Goal: Register for event/course

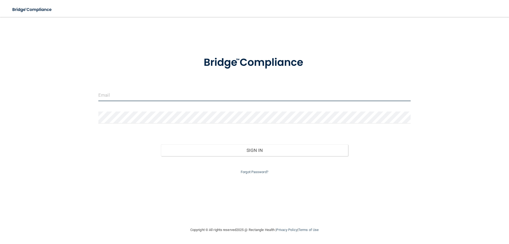
click at [123, 97] on input "email" at bounding box center [254, 95] width 312 height 12
type input "[EMAIL_ADDRESS][DOMAIN_NAME]"
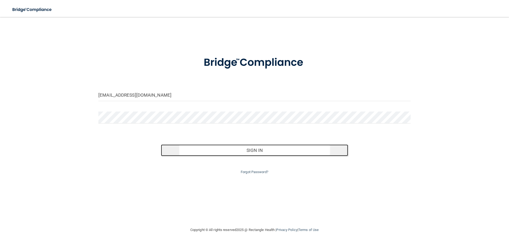
click at [190, 149] on button "Sign In" at bounding box center [254, 150] width 187 height 12
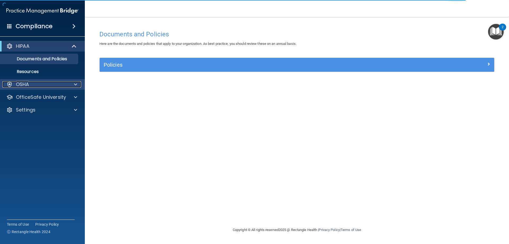
click at [51, 85] on div "OSHA" at bounding box center [35, 84] width 66 height 6
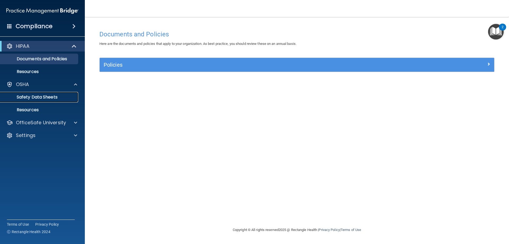
click at [48, 97] on p "Safety Data Sheets" at bounding box center [39, 96] width 72 height 5
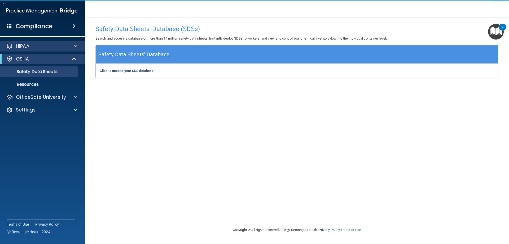
click at [27, 50] on div "HIPAA" at bounding box center [42, 46] width 85 height 11
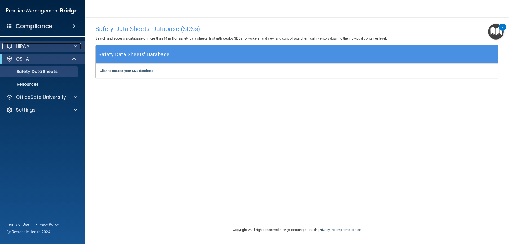
click at [75, 46] on span at bounding box center [75, 46] width 3 height 6
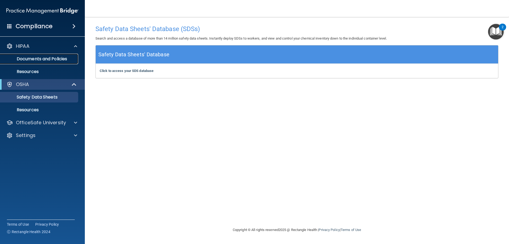
click at [54, 55] on link "Documents and Policies" at bounding box center [36, 59] width 83 height 11
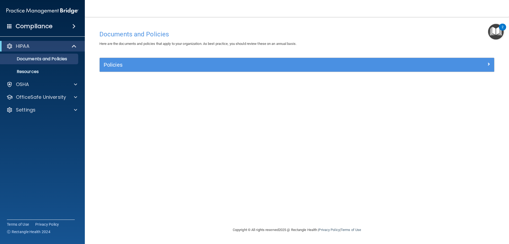
click at [53, 23] on div "Compliance" at bounding box center [42, 26] width 85 height 12
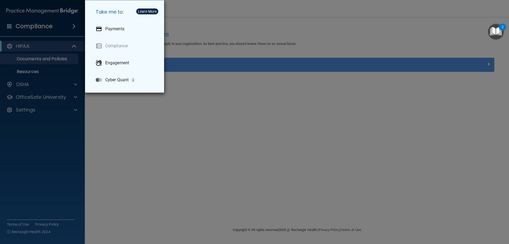
click at [88, 115] on div "Take me to: Payments Compliance Engagement Cyber Quant" at bounding box center [254, 122] width 509 height 244
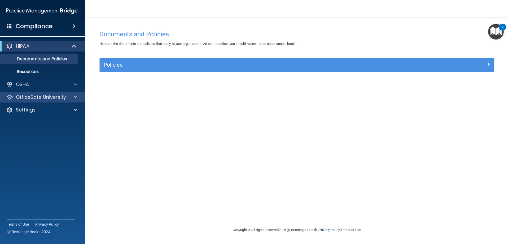
click at [75, 93] on div "OfficeSafe University" at bounding box center [42, 97] width 85 height 11
click at [77, 95] on span at bounding box center [75, 97] width 3 height 6
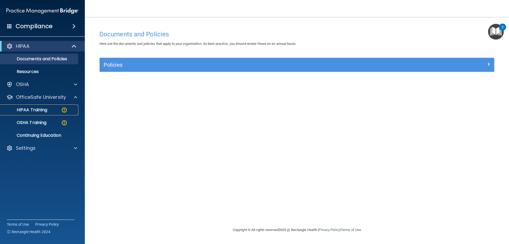
click at [46, 108] on p "HIPAA Training" at bounding box center [25, 109] width 44 height 5
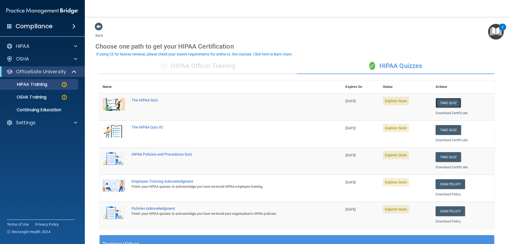
click at [443, 104] on button "Take Quiz" at bounding box center [447, 103] width 25 height 10
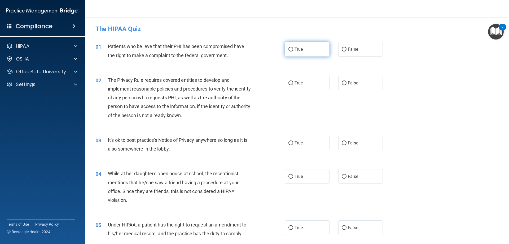
click at [288, 49] on input "True" at bounding box center [290, 49] width 5 height 4
radio input "true"
click at [498, 30] on img "Open Resource Center, 2 new notifications" at bounding box center [496, 32] width 16 height 16
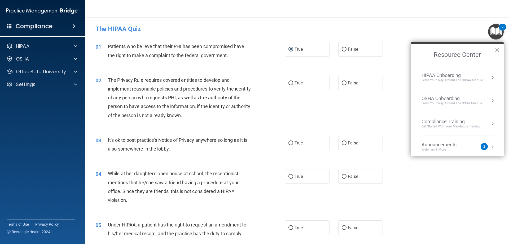
click at [461, 35] on div "The HIPAA Quiz" at bounding box center [296, 28] width 411 height 13
click at [498, 49] on button "×" at bounding box center [497, 50] width 5 height 8
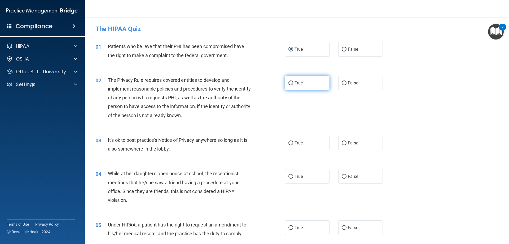
click at [290, 84] on input "True" at bounding box center [290, 83] width 5 height 4
radio input "true"
drag, startPoint x: 117, startPoint y: 77, endPoint x: 161, endPoint y: 78, distance: 43.5
click at [161, 78] on span "The Privacy Rule requires covered entities to develop and implement reasonable …" at bounding box center [179, 97] width 143 height 41
copy span "Privacy Rule requires"
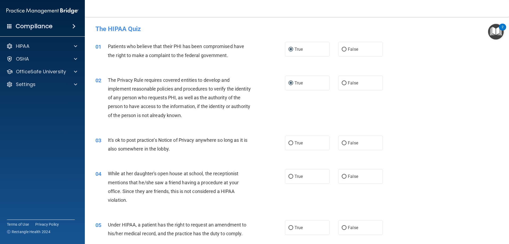
click at [204, 157] on div "03 It's ok to post practice’s Notice of Privacy anywhere so long as it is also …" at bounding box center [296, 145] width 411 height 33
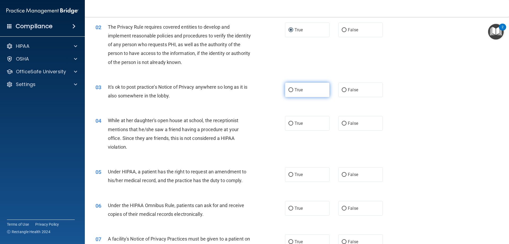
click at [288, 90] on input "True" at bounding box center [290, 90] width 5 height 4
radio input "true"
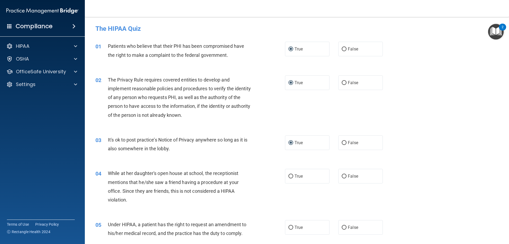
scroll to position [0, 0]
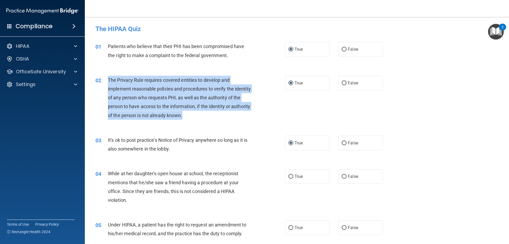
drag, startPoint x: 108, startPoint y: 78, endPoint x: 221, endPoint y: 120, distance: 120.3
click at [221, 120] on div "02 The Privacy Rule requires covered entities to develop and implement reasonab…" at bounding box center [189, 99] width 205 height 47
copy span "The Privacy Rule requires covered entities to develop and implement reasonable …"
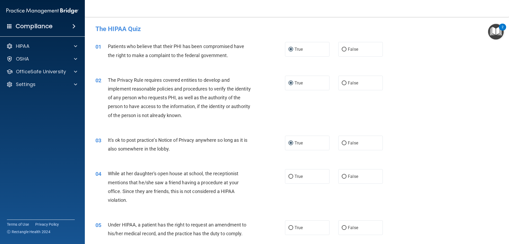
click at [185, 149] on div "It's ok to post practice’s Notice of Privacy anywhere so long as it is also som…" at bounding box center [182, 143] width 148 height 17
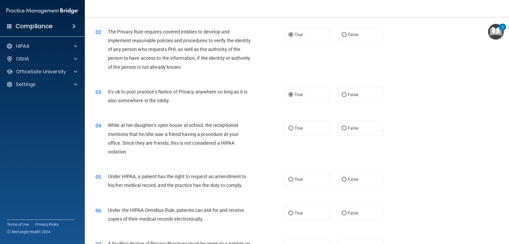
scroll to position [53, 0]
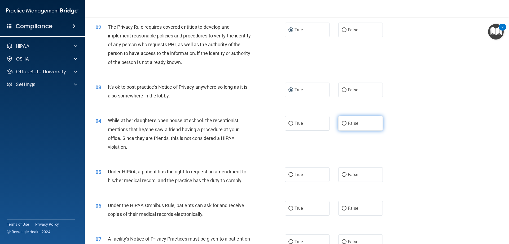
click at [342, 123] on input "False" at bounding box center [344, 123] width 5 height 4
radio input "true"
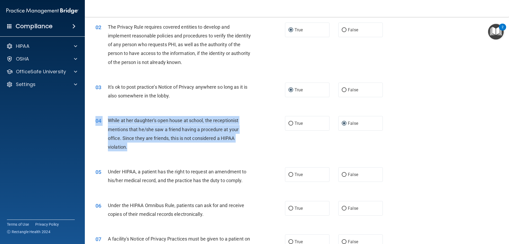
drag, startPoint x: 137, startPoint y: 146, endPoint x: 110, endPoint y: 112, distance: 43.0
click at [110, 112] on div "04 While at her daughter's open house at school, the receptionist mentions that…" at bounding box center [296, 134] width 411 height 51
click at [115, 117] on span "While at her daughter's open house at school, the receptionist mentions that he…" at bounding box center [173, 133] width 131 height 32
drag, startPoint x: 107, startPoint y: 119, endPoint x: 110, endPoint y: 119, distance: 3.5
click at [108, 119] on div "04 While at her daughter's open house at school, the receptionist mentions that…" at bounding box center [189, 135] width 205 height 38
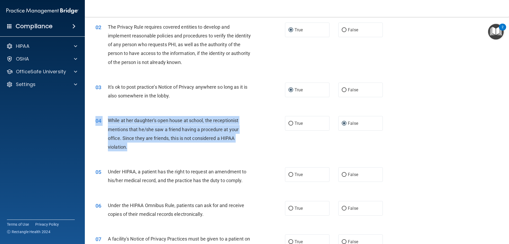
click at [109, 119] on span "While at her daughter's open house at school, the receptionist mentions that he…" at bounding box center [173, 133] width 131 height 32
drag, startPoint x: 128, startPoint y: 146, endPoint x: 109, endPoint y: 119, distance: 32.2
click at [109, 119] on div "While at her daughter's open house at school, the receptionist mentions that he…" at bounding box center [182, 133] width 148 height 35
copy span "While at her daughter's open house at school, the receptionist mentions that he…"
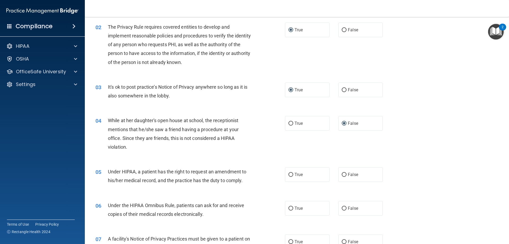
click at [333, 153] on div "04 While at her daughter's open house at school, the receptionist mentions that…" at bounding box center [296, 134] width 411 height 51
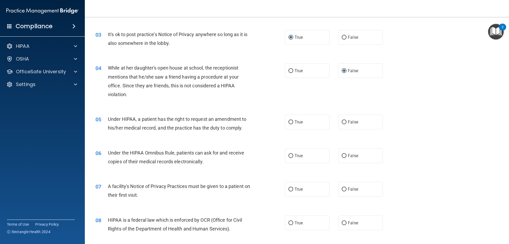
scroll to position [106, 0]
click at [289, 120] on input "True" at bounding box center [290, 122] width 5 height 4
radio input "true"
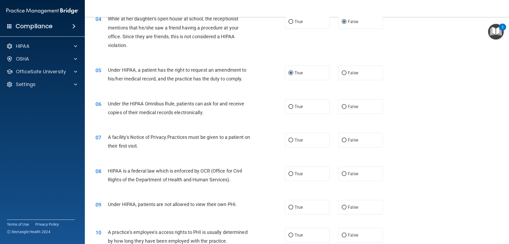
scroll to position [159, 0]
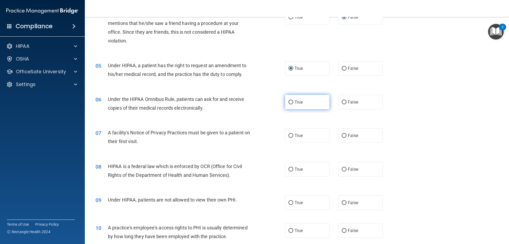
click at [291, 100] on input "True" at bounding box center [290, 102] width 5 height 4
radio input "true"
drag, startPoint x: 154, startPoint y: 136, endPoint x: 120, endPoint y: 133, distance: 34.9
click at [120, 133] on div "A facility's Notice of Privacy Practices must be given to a patient on their fi…" at bounding box center [182, 136] width 148 height 17
click at [121, 134] on span "A facility's Notice of Privacy Practices must be given to a patient on their fi…" at bounding box center [179, 137] width 142 height 14
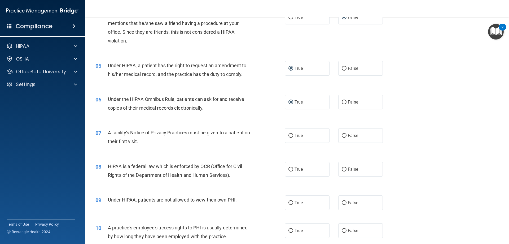
click at [108, 130] on span "A facility's Notice of Privacy Practices must be given to a patient on their fi…" at bounding box center [179, 137] width 142 height 14
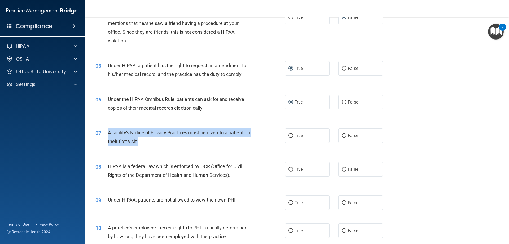
drag, startPoint x: 107, startPoint y: 131, endPoint x: 149, endPoint y: 142, distance: 43.7
click at [149, 142] on div "07 A facility's Notice of Privacy Practices must be given to a patient on their…" at bounding box center [189, 138] width 205 height 20
copy div "A facility's Notice of Privacy Practices must be given to a patient on their fi…"
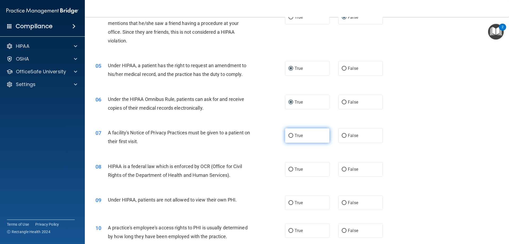
click at [304, 134] on label "True" at bounding box center [307, 135] width 45 height 15
click at [293, 134] on input "True" at bounding box center [290, 136] width 5 height 4
radio input "true"
click at [378, 156] on div "08 HIPAA is a federal law which is enforced by OCR (Office for Civil Rights of …" at bounding box center [296, 171] width 411 height 33
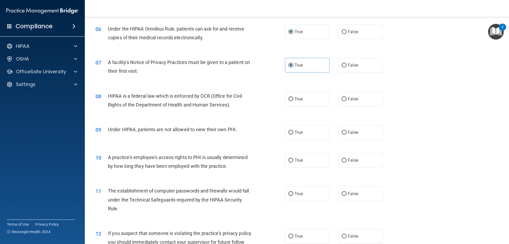
scroll to position [239, 0]
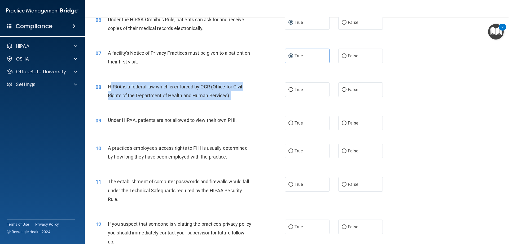
drag, startPoint x: 245, startPoint y: 98, endPoint x: 111, endPoint y: 83, distance: 135.2
click at [111, 83] on div "HIPAA is a federal law which is enforced by OCR (Office for Civil Rights of the…" at bounding box center [182, 90] width 148 height 17
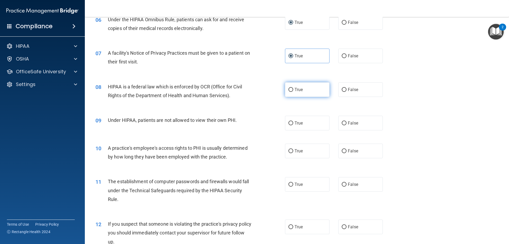
click at [294, 90] on span "True" at bounding box center [298, 89] width 8 height 5
click at [293, 90] on input "True" at bounding box center [290, 90] width 5 height 4
radio input "true"
click at [195, 96] on span "HIPAA is a federal law which is enforced by OCR (Office for Civil Rights of the…" at bounding box center [175, 91] width 134 height 14
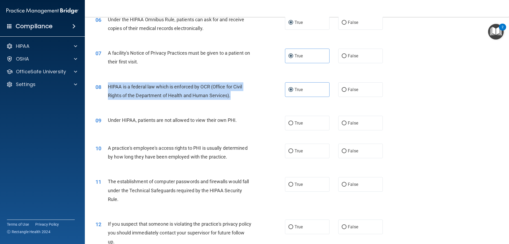
drag, startPoint x: 112, startPoint y: 85, endPoint x: 239, endPoint y: 97, distance: 127.0
click at [239, 97] on div "08 HIPAA is a federal law which is enforced by OCR (Office for Civil Rights of …" at bounding box center [189, 92] width 205 height 20
copy div "HIPAA is a federal law which is enforced by OCR (Office for Civil Rights of the…"
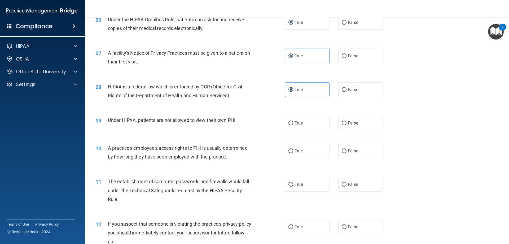
click at [272, 119] on div "09 Under HIPAA, patients are not allowed to view their own PHI." at bounding box center [189, 121] width 205 height 11
click at [345, 123] on label "False" at bounding box center [360, 123] width 45 height 15
click at [345, 123] on input "False" at bounding box center [344, 123] width 5 height 4
radio input "true"
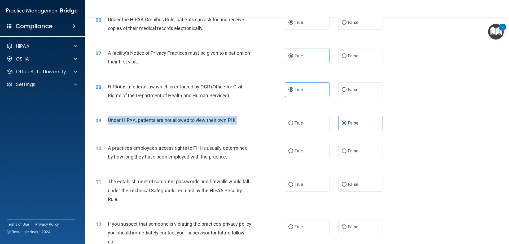
drag, startPoint x: 238, startPoint y: 122, endPoint x: 105, endPoint y: 120, distance: 132.3
click at [105, 120] on div "09 Under HIPAA, patients are not allowed to view their own PHI." at bounding box center [189, 121] width 205 height 11
copy div "Under HIPAA, patients are not allowed to view their own PHI."
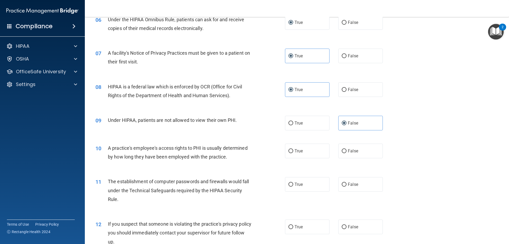
click at [245, 138] on div "10 A practice's employee's access rights to PHI is usually determined by how lo…" at bounding box center [296, 153] width 411 height 33
click at [348, 150] on span "False" at bounding box center [353, 150] width 10 height 5
click at [346, 150] on input "False" at bounding box center [344, 151] width 5 height 4
radio input "true"
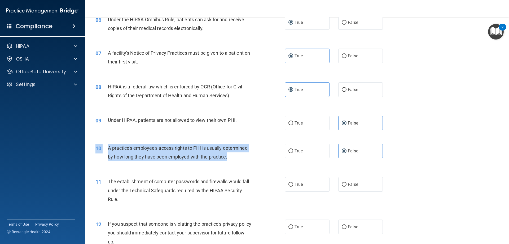
drag, startPoint x: 250, startPoint y: 161, endPoint x: 111, endPoint y: 139, distance: 141.2
click at [111, 139] on div "10 A practice's employee's access rights to PHI is usually determined by how lo…" at bounding box center [296, 153] width 411 height 33
copy div "10 A practice's employee's access rights to PHI is usually determined by how lo…"
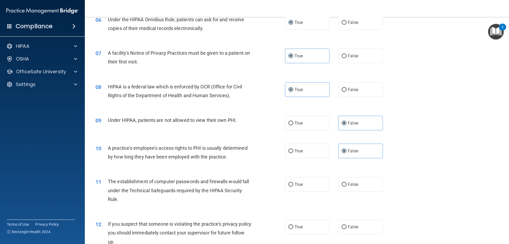
click at [154, 168] on div "10 A practice's employee's access rights to PHI is usually determined by how lo…" at bounding box center [296, 153] width 411 height 33
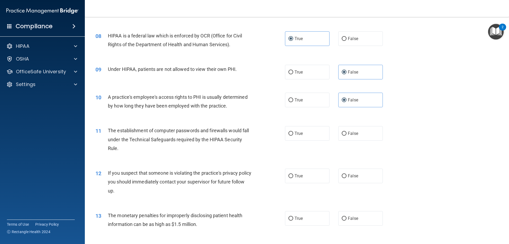
scroll to position [292, 0]
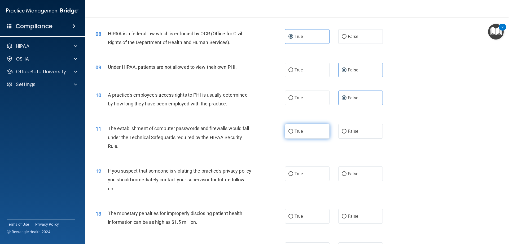
click at [296, 129] on span "True" at bounding box center [298, 131] width 8 height 5
click at [293, 129] on input "True" at bounding box center [290, 131] width 5 height 4
radio input "true"
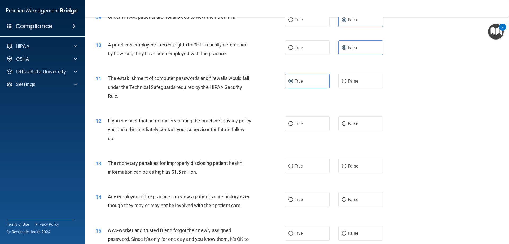
scroll to position [371, 0]
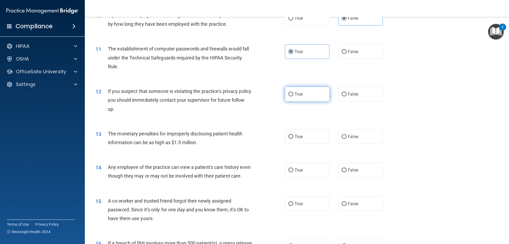
click at [296, 93] on span "True" at bounding box center [298, 93] width 8 height 5
click at [293, 93] on input "True" at bounding box center [290, 94] width 5 height 4
radio input "true"
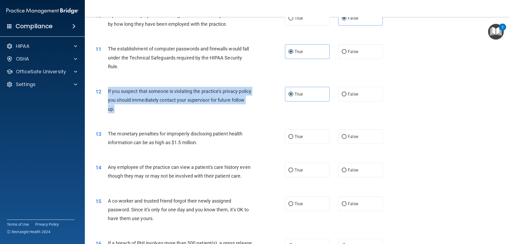
drag, startPoint x: 142, startPoint y: 109, endPoint x: 106, endPoint y: 91, distance: 40.7
click at [105, 91] on div "12 If you suspect that someone is violating the practice's privacy policy you s…" at bounding box center [189, 101] width 205 height 29
copy div "If you suspect that someone is violating the practice's privacy policy you shou…"
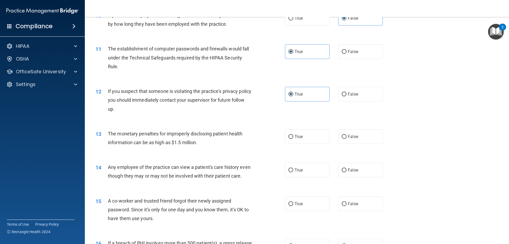
click at [95, 127] on div "13 The monetary penalties for improperly disclosing patient health information …" at bounding box center [296, 138] width 411 height 33
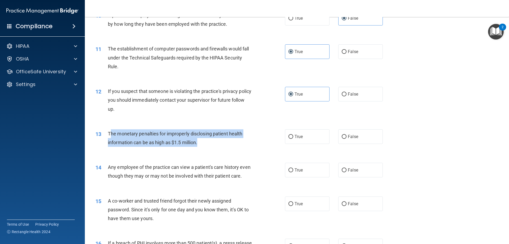
drag, startPoint x: 213, startPoint y: 139, endPoint x: 109, endPoint y: 133, distance: 103.6
click at [109, 133] on div "The monetary penalties for improperly disclosing patient health information can…" at bounding box center [182, 137] width 148 height 17
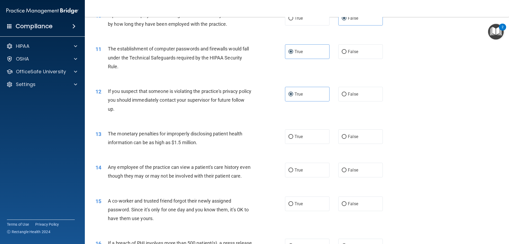
click at [109, 133] on span "The monetary penalties for improperly disclosing patient health information can…" at bounding box center [175, 138] width 134 height 14
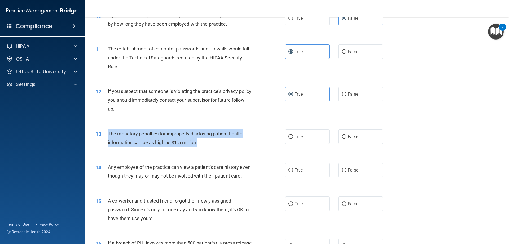
drag, startPoint x: 108, startPoint y: 132, endPoint x: 218, endPoint y: 145, distance: 111.0
click at [218, 145] on div "The monetary penalties for improperly disclosing patient health information can…" at bounding box center [182, 137] width 148 height 17
copy span "The monetary penalties for improperly disclosing patient health information can…"
click at [227, 148] on div "13 The monetary penalties for improperly disclosing patient health information …" at bounding box center [189, 139] width 205 height 20
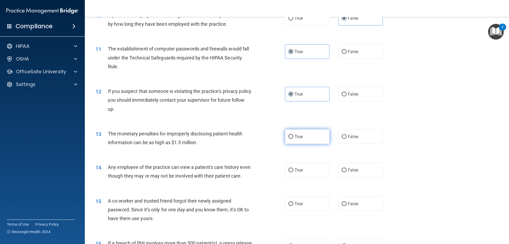
click at [289, 136] on input "True" at bounding box center [290, 137] width 5 height 4
radio input "true"
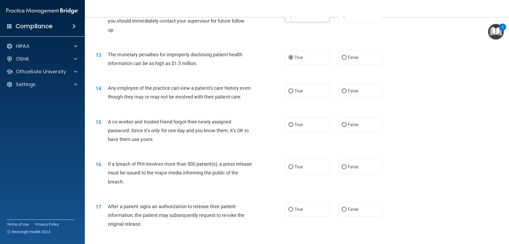
scroll to position [451, 0]
click at [290, 89] on input "True" at bounding box center [290, 91] width 5 height 4
radio input "true"
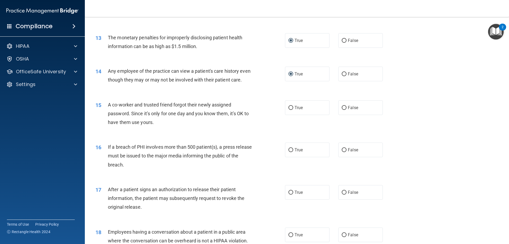
scroll to position [504, 0]
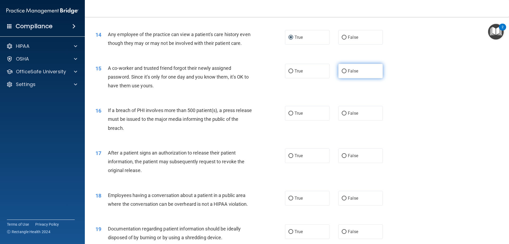
click at [346, 77] on label "False" at bounding box center [360, 71] width 45 height 15
click at [346, 73] on input "False" at bounding box center [344, 71] width 5 height 4
radio input "true"
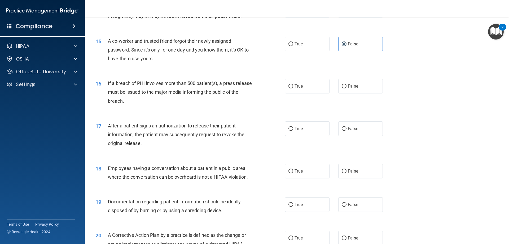
scroll to position [557, 0]
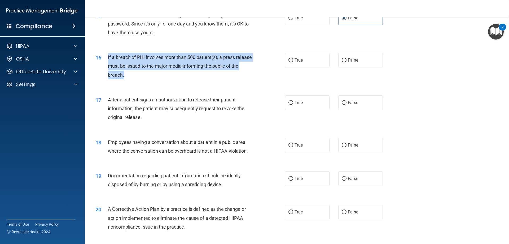
drag, startPoint x: 137, startPoint y: 82, endPoint x: 107, endPoint y: 63, distance: 36.0
click at [107, 63] on div "16 If a breach of PHI involves more than 500 patient(s), a press release must b…" at bounding box center [189, 67] width 205 height 29
copy div "If a breach of PHI involves more than 500 patient(s), a press release must be i…"
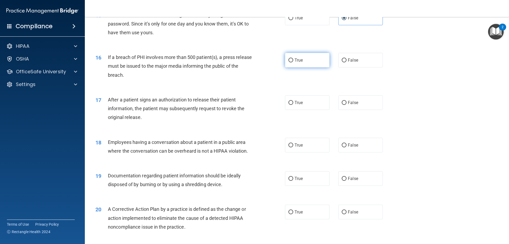
click at [305, 67] on label "True" at bounding box center [307, 60] width 45 height 15
click at [293, 62] on input "True" at bounding box center [290, 60] width 5 height 4
radio input "true"
click at [155, 122] on div "After a patient signs an authorization to release their patient information, th…" at bounding box center [182, 108] width 148 height 27
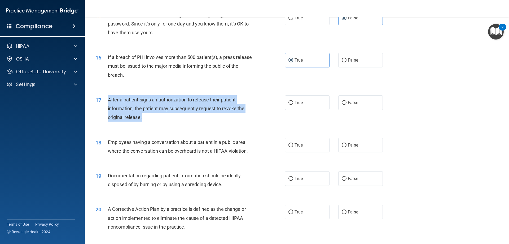
drag, startPoint x: 150, startPoint y: 129, endPoint x: 107, endPoint y: 109, distance: 46.8
click at [107, 109] on div "17 After a patient signs an authorization to release their patient information,…" at bounding box center [189, 109] width 205 height 29
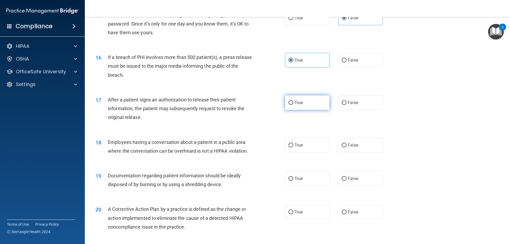
click at [306, 109] on label "True" at bounding box center [307, 102] width 45 height 15
click at [293, 105] on input "True" at bounding box center [290, 103] width 5 height 4
radio input "true"
click at [354, 147] on span "False" at bounding box center [353, 144] width 10 height 5
click at [346, 147] on input "False" at bounding box center [344, 145] width 5 height 4
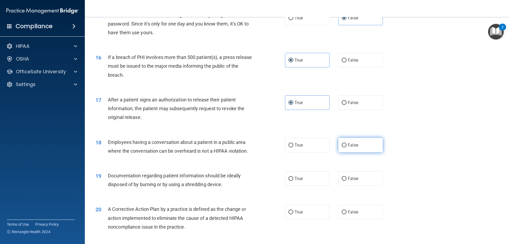
radio input "true"
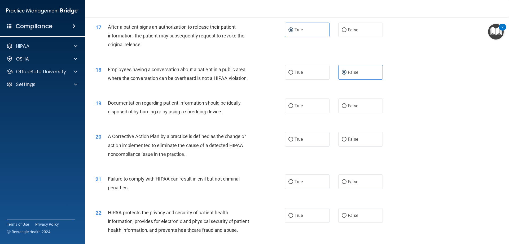
scroll to position [636, 0]
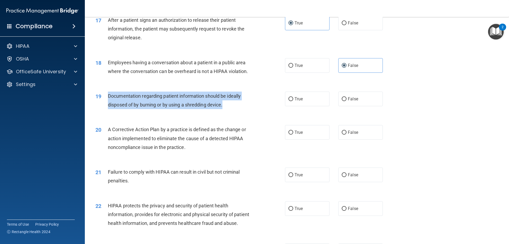
drag, startPoint x: 224, startPoint y: 113, endPoint x: 106, endPoint y: 106, distance: 118.7
click at [106, 106] on div "19 Documentation regarding patient information should be ideally disposed of by…" at bounding box center [189, 101] width 205 height 20
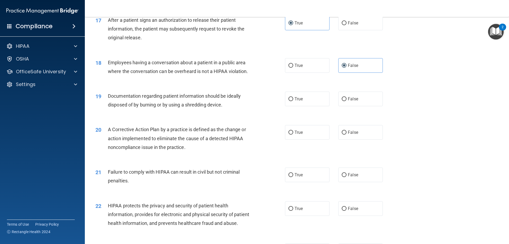
click at [193, 133] on div "20 A Corrective Action Plan by a practice is defined as the change or action im…" at bounding box center [296, 139] width 411 height 42
click at [292, 106] on label "True" at bounding box center [307, 98] width 45 height 15
click at [292, 101] on input "True" at bounding box center [290, 99] width 5 height 4
radio input "true"
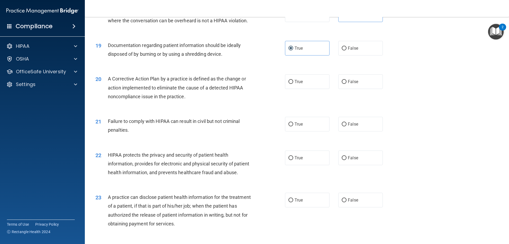
scroll to position [689, 0]
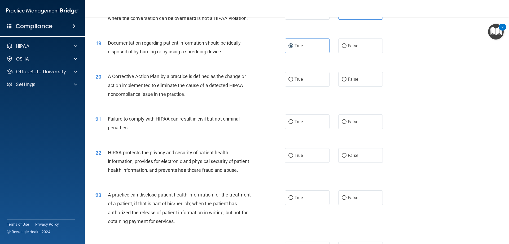
click at [185, 98] on div "A Corrective Action Plan by a practice is defined as the change or action imple…" at bounding box center [182, 85] width 148 height 27
click at [288, 81] on input "True" at bounding box center [290, 79] width 5 height 4
radio input "true"
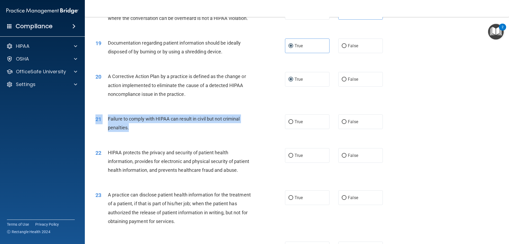
drag, startPoint x: 137, startPoint y: 137, endPoint x: 105, endPoint y: 122, distance: 35.2
click at [105, 122] on div "21 Failure to comply with HIPAA can result in civil but not criminal penalties.…" at bounding box center [296, 124] width 411 height 33
click at [141, 127] on span "Failure to comply with HIPAA can result in civil but not criminal penalties." at bounding box center [174, 123] width 132 height 14
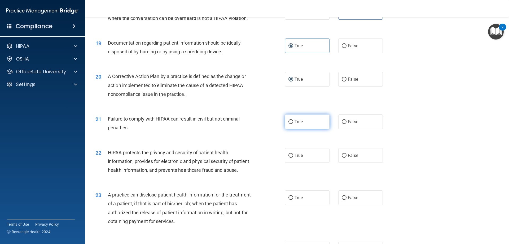
click at [301, 124] on span "True" at bounding box center [298, 121] width 8 height 5
click at [293, 124] on input "True" at bounding box center [290, 122] width 5 height 4
radio input "true"
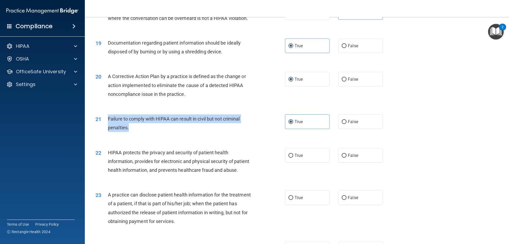
drag, startPoint x: 139, startPoint y: 134, endPoint x: 108, endPoint y: 126, distance: 32.0
click at [108, 126] on div "Failure to comply with HIPAA can result in civil but not criminal penalties." at bounding box center [182, 122] width 148 height 17
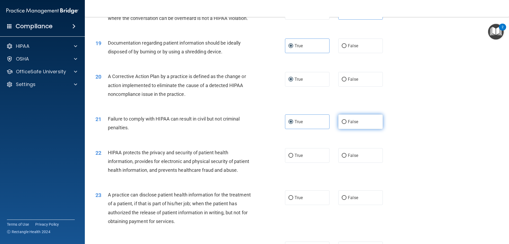
click at [352, 124] on span "False" at bounding box center [353, 121] width 10 height 5
click at [346, 124] on input "False" at bounding box center [344, 122] width 5 height 4
radio input "true"
radio input "false"
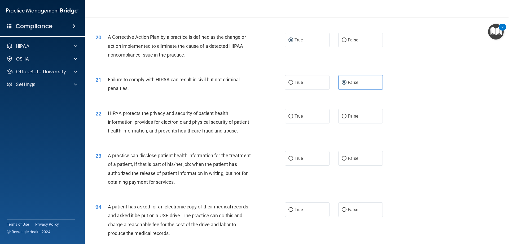
scroll to position [742, 0]
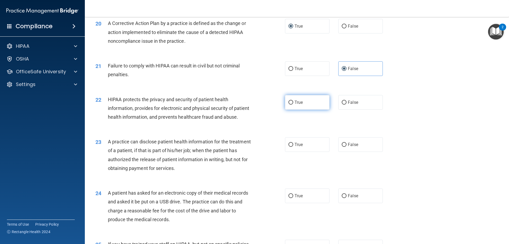
click at [296, 105] on span "True" at bounding box center [298, 102] width 8 height 5
click at [293, 104] on input "True" at bounding box center [290, 102] width 5 height 4
radio input "true"
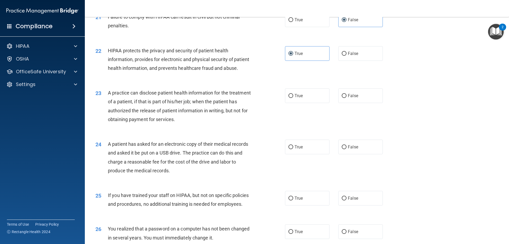
scroll to position [795, 0]
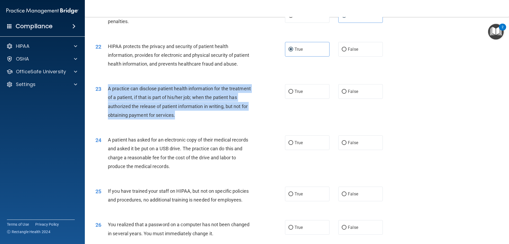
drag, startPoint x: 205, startPoint y: 134, endPoint x: 108, endPoint y: 105, distance: 101.7
click at [108, 105] on div "A practice can disclose patient health information for the treatment of a patie…" at bounding box center [182, 101] width 148 height 35
click at [203, 119] on div "A practice can disclose patient health information for the treatment of a patie…" at bounding box center [182, 101] width 148 height 35
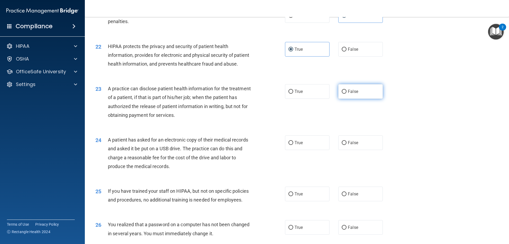
click at [342, 99] on label "False" at bounding box center [360, 91] width 45 height 15
click at [342, 94] on input "False" at bounding box center [344, 92] width 5 height 4
radio input "true"
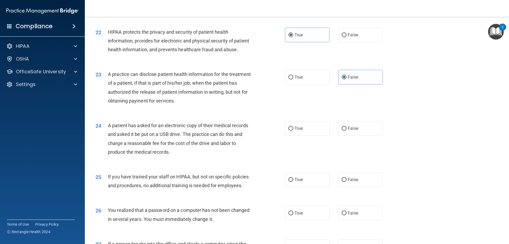
scroll to position [848, 0]
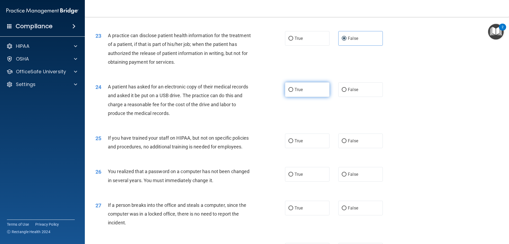
click at [294, 92] on span "True" at bounding box center [298, 89] width 8 height 5
click at [293, 92] on input "True" at bounding box center [290, 90] width 5 height 4
radio input "true"
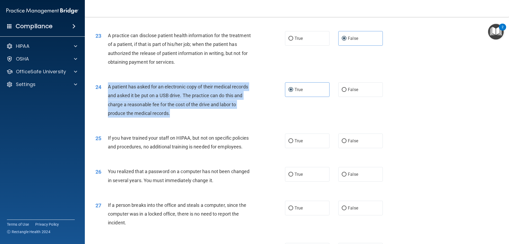
drag, startPoint x: 184, startPoint y: 135, endPoint x: 107, endPoint y: 102, distance: 84.1
click at [107, 102] on div "24 A patient has asked for an electronic copy of their medical records and aske…" at bounding box center [189, 101] width 205 height 38
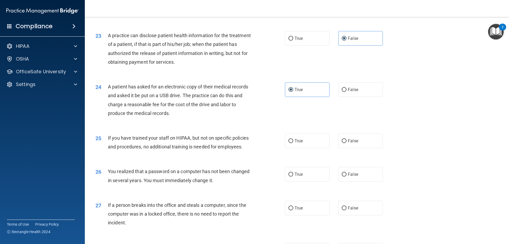
click at [253, 127] on div "24 A patient has asked for an electronic copy of their medical records and aske…" at bounding box center [296, 101] width 411 height 51
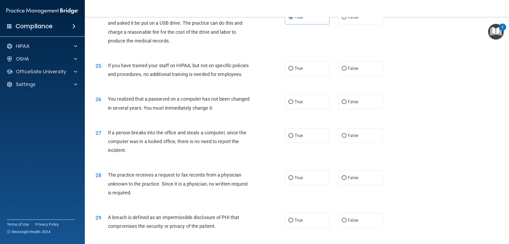
scroll to position [928, 0]
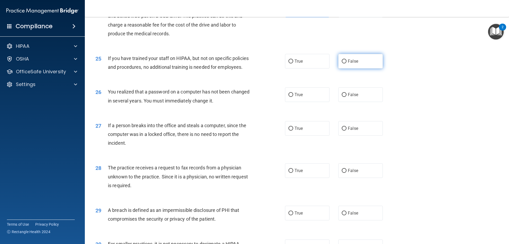
click at [350, 64] on span "False" at bounding box center [353, 61] width 10 height 5
click at [346, 63] on input "False" at bounding box center [344, 61] width 5 height 4
radio input "true"
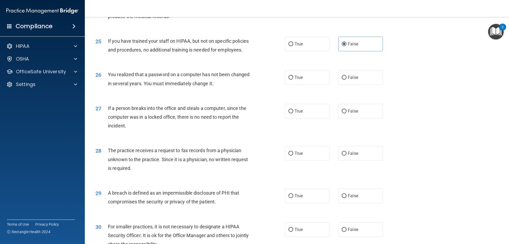
scroll to position [954, 0]
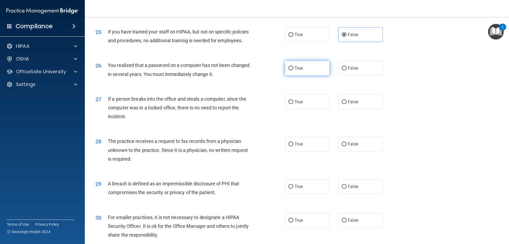
click at [289, 70] on input "True" at bounding box center [290, 68] width 5 height 4
radio input "true"
click at [342, 104] on input "False" at bounding box center [344, 102] width 5 height 4
radio input "true"
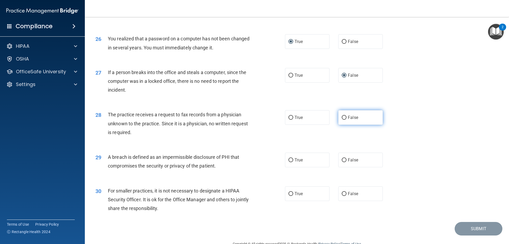
click at [348, 120] on span "False" at bounding box center [353, 117] width 10 height 5
click at [346, 120] on input "False" at bounding box center [344, 118] width 5 height 4
radio input "true"
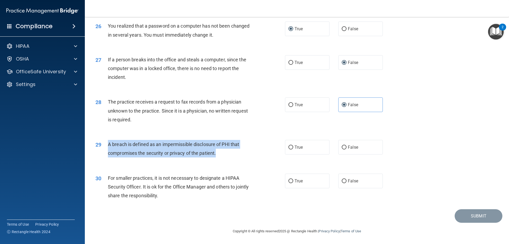
drag, startPoint x: 225, startPoint y: 150, endPoint x: 106, endPoint y: 144, distance: 118.6
click at [106, 144] on div "29 A breach is defined as an impermissible disclosure of PHI that compromises t…" at bounding box center [189, 150] width 205 height 20
click at [289, 146] on input "True" at bounding box center [290, 147] width 5 height 4
radio input "true"
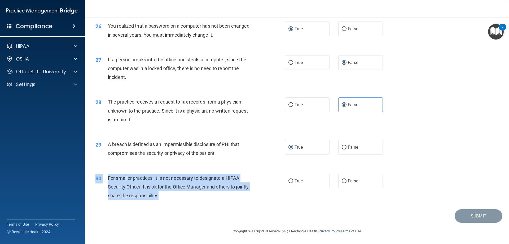
drag, startPoint x: 176, startPoint y: 194, endPoint x: 100, endPoint y: 172, distance: 78.6
click at [100, 172] on div "30 For smaller practices, it is not necessary to designate a HIPAA Security Off…" at bounding box center [296, 188] width 411 height 42
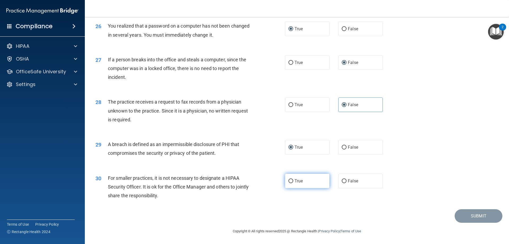
click at [299, 181] on span "True" at bounding box center [298, 180] width 8 height 5
click at [293, 181] on input "True" at bounding box center [290, 181] width 5 height 4
radio input "true"
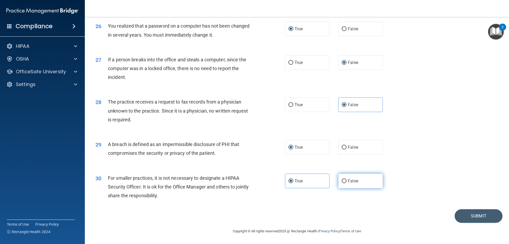
click at [345, 179] on label "False" at bounding box center [360, 180] width 45 height 15
click at [345, 179] on input "False" at bounding box center [344, 181] width 5 height 4
radio input "true"
radio input "false"
click at [477, 215] on button "Submit" at bounding box center [479, 216] width 48 height 14
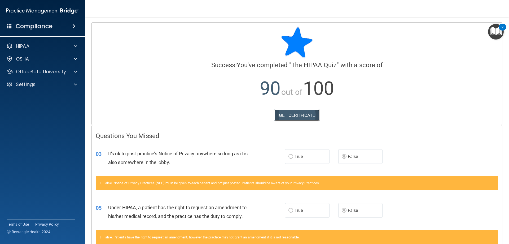
click at [302, 112] on link "GET CERTIFICATE" at bounding box center [296, 115] width 45 height 12
click at [69, 24] on div "Compliance" at bounding box center [42, 26] width 85 height 12
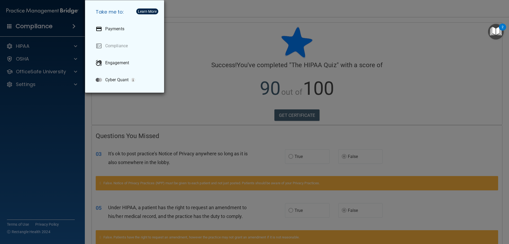
click at [87, 88] on div "Take me to: Payments Compliance Engagement Cyber Quant" at bounding box center [124, 46] width 79 height 92
click at [85, 121] on div "Take me to: Payments Compliance Engagement Cyber Quant" at bounding box center [254, 122] width 509 height 244
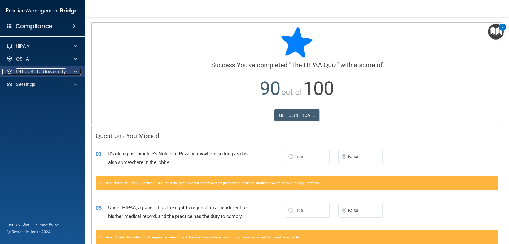
click at [74, 71] on span at bounding box center [75, 71] width 3 height 6
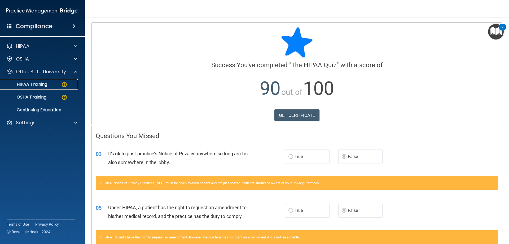
click at [54, 82] on div "HIPAA Training" at bounding box center [39, 84] width 72 height 5
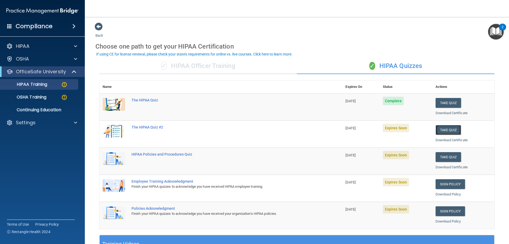
click at [439, 130] on button "Take Quiz" at bounding box center [447, 130] width 25 height 10
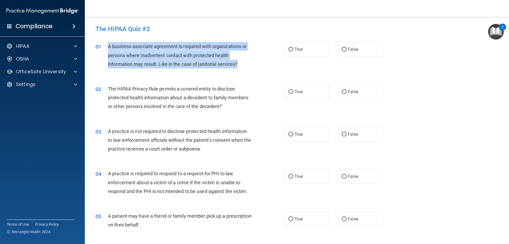
drag, startPoint x: 112, startPoint y: 45, endPoint x: 258, endPoint y: 64, distance: 147.5
click at [263, 65] on div "01 A business associate agreement is required with organizations or persons whe…" at bounding box center [189, 56] width 205 height 29
click at [343, 48] on input "False" at bounding box center [344, 49] width 5 height 4
radio input "true"
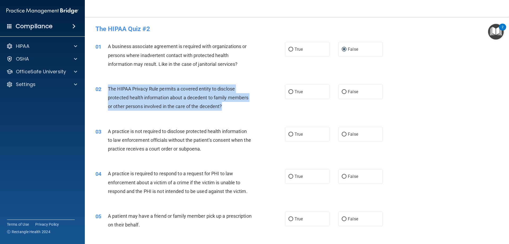
drag, startPoint x: 241, startPoint y: 111, endPoint x: 108, endPoint y: 90, distance: 134.7
click at [108, 90] on div "02 The HIPAA Privacy Rule permits a covered entity to disclose protected health…" at bounding box center [189, 98] width 205 height 29
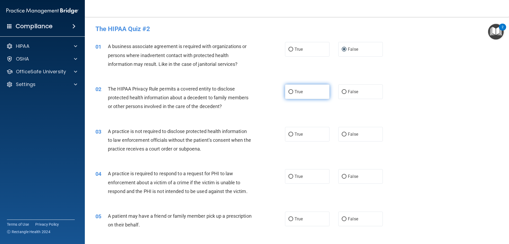
click at [300, 89] on label "True" at bounding box center [307, 91] width 45 height 15
click at [293, 90] on input "True" at bounding box center [290, 92] width 5 height 4
radio input "true"
click at [221, 146] on div "A practice is not required to disclose protected health information to law enfo…" at bounding box center [182, 140] width 148 height 27
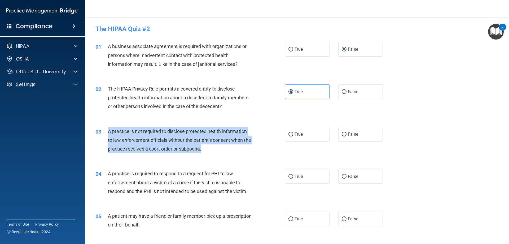
drag, startPoint x: 210, startPoint y: 151, endPoint x: 106, endPoint y: 137, distance: 104.8
click at [106, 137] on div "03 A practice is not required to disclose protected health information to law e…" at bounding box center [189, 141] width 205 height 29
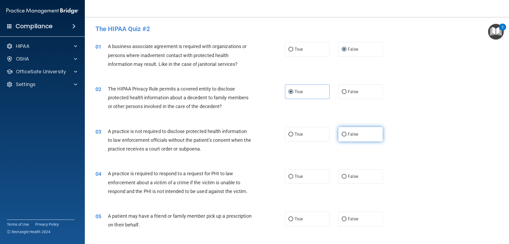
click at [340, 131] on label "False" at bounding box center [360, 134] width 45 height 15
click at [342, 132] on input "False" at bounding box center [344, 134] width 5 height 4
radio input "true"
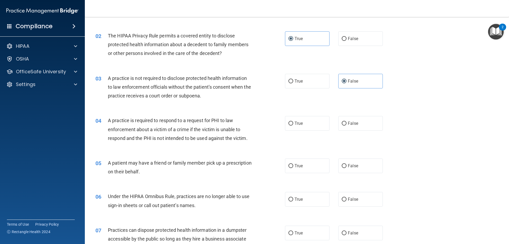
scroll to position [123, 0]
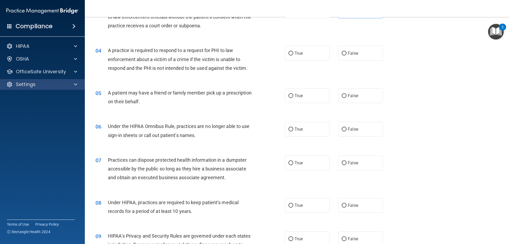
click at [0, 84] on div "Settings" at bounding box center [42, 84] width 85 height 11
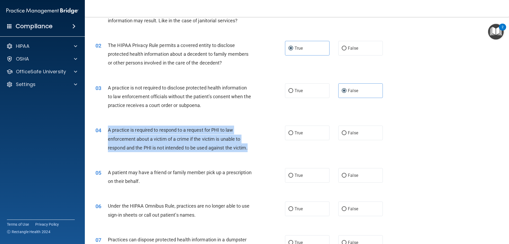
drag, startPoint x: 252, startPoint y: 147, endPoint x: 109, endPoint y: 129, distance: 143.8
click at [107, 128] on div "04 A practice is required to respond to a request for PHI to law enforcement ab…" at bounding box center [189, 139] width 205 height 29
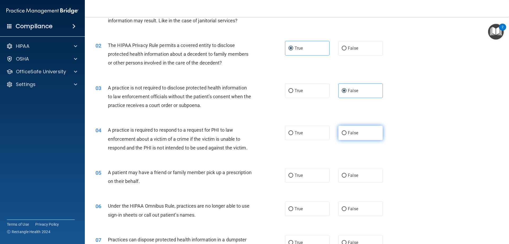
click at [344, 132] on label "False" at bounding box center [360, 132] width 45 height 15
click at [344, 132] on input "False" at bounding box center [344, 133] width 5 height 4
radio input "true"
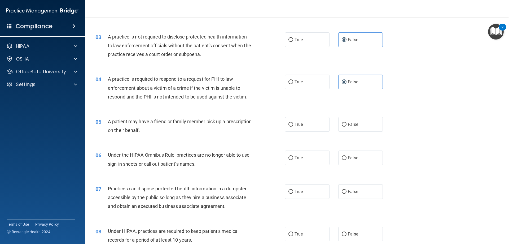
scroll to position [96, 0]
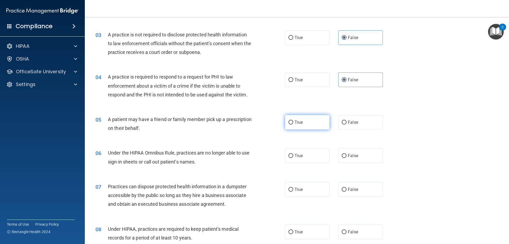
click at [305, 123] on label "True" at bounding box center [307, 122] width 45 height 15
click at [293, 123] on input "True" at bounding box center [290, 122] width 5 height 4
radio input "true"
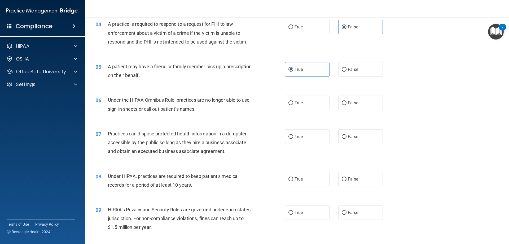
scroll to position [149, 0]
click at [299, 102] on span "True" at bounding box center [298, 102] width 8 height 5
click at [293, 102] on input "True" at bounding box center [290, 103] width 5 height 4
radio input "true"
drag, startPoint x: 194, startPoint y: 106, endPoint x: 107, endPoint y: 105, distance: 86.7
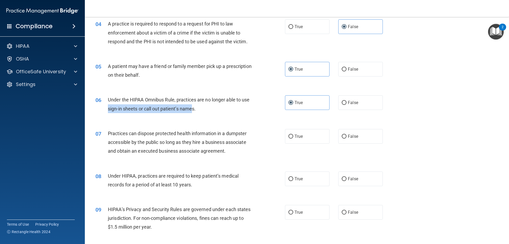
click at [107, 105] on div "06 Under the HIPAA Omnibus Rule, practices are no longer able to use sign-in sh…" at bounding box center [189, 105] width 205 height 20
click at [107, 105] on div "06" at bounding box center [99, 100] width 16 height 10
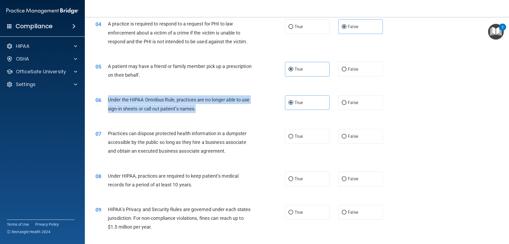
drag, startPoint x: 107, startPoint y: 98, endPoint x: 195, endPoint y: 107, distance: 88.0
click at [211, 113] on div "06 Under the HIPAA Omnibus Rule, practices are no longer able to use sign-in sh…" at bounding box center [189, 105] width 205 height 20
click at [344, 101] on label "False" at bounding box center [360, 102] width 45 height 15
click at [342, 102] on input "False" at bounding box center [344, 103] width 5 height 4
radio input "true"
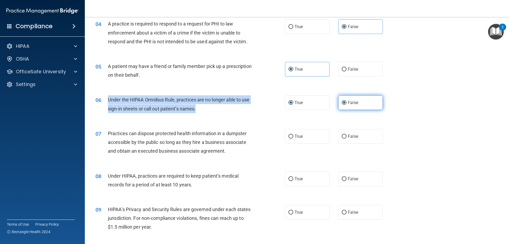
radio input "false"
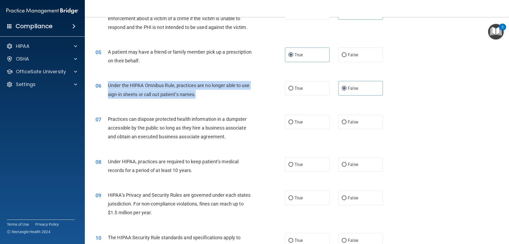
scroll to position [176, 0]
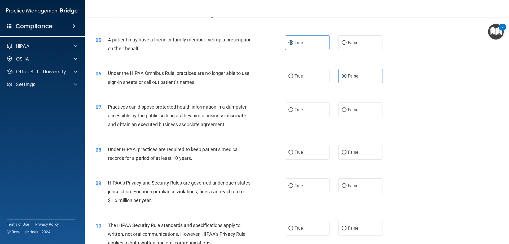
click at [203, 123] on span "Practices can dispose protected health information in a dumpster accessible by …" at bounding box center [177, 115] width 139 height 23
click at [343, 111] on input "False" at bounding box center [344, 110] width 5 height 4
radio input "true"
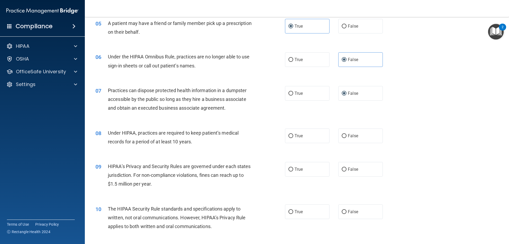
scroll to position [229, 0]
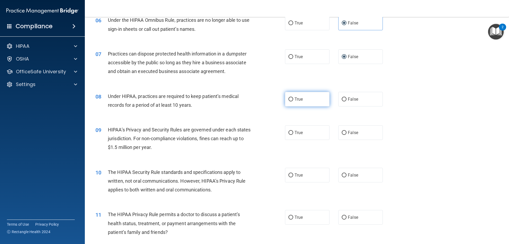
click at [291, 100] on input "True" at bounding box center [290, 99] width 5 height 4
radio input "true"
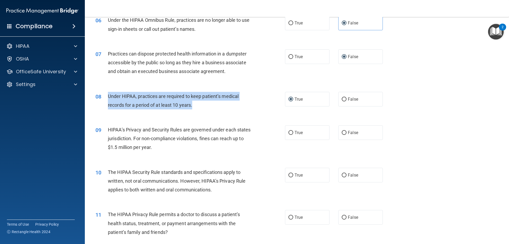
drag, startPoint x: 199, startPoint y: 106, endPoint x: 107, endPoint y: 93, distance: 92.7
click at [107, 93] on div "08 Under HIPAA, practices are required to keep patient’s medical records for a …" at bounding box center [189, 102] width 205 height 20
click at [342, 98] on input "False" at bounding box center [344, 99] width 5 height 4
radio input "true"
radio input "false"
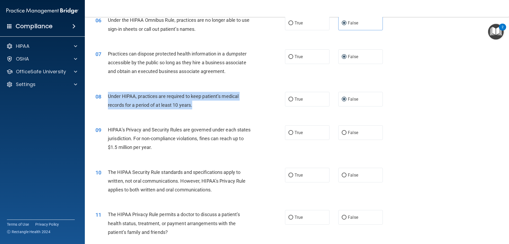
scroll to position [256, 0]
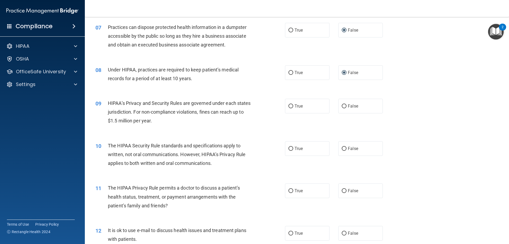
click at [225, 143] on span "The HIPAA Security Rule standards and specifications apply to written, not oral…" at bounding box center [177, 154] width 138 height 23
click at [289, 105] on input "True" at bounding box center [290, 106] width 5 height 4
radio input "true"
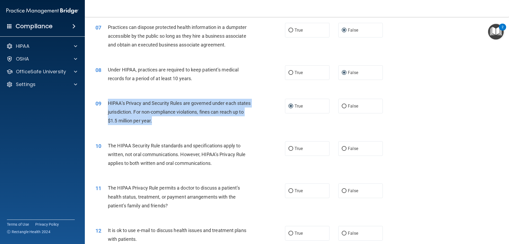
drag, startPoint x: 165, startPoint y: 122, endPoint x: 109, endPoint y: 102, distance: 58.8
click at [109, 102] on div "HIPAA’s Privacy and Security Rules are governed under each states jurisdiction.…" at bounding box center [182, 112] width 148 height 27
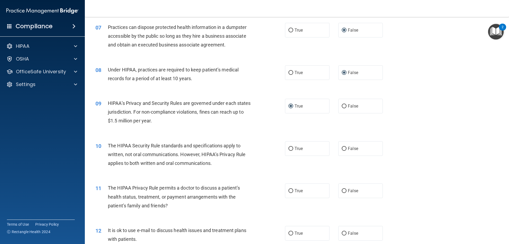
click at [149, 162] on span "The HIPAA Security Rule standards and specifications apply to written, not oral…" at bounding box center [177, 154] width 138 height 23
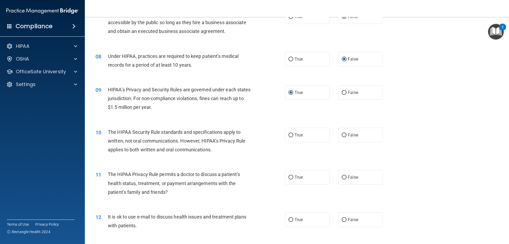
scroll to position [282, 0]
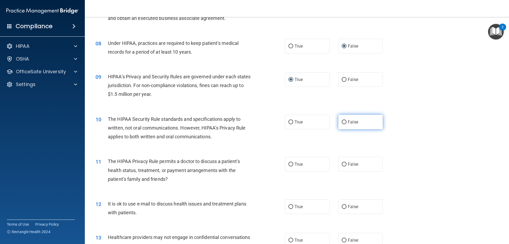
click at [344, 120] on label "False" at bounding box center [360, 122] width 45 height 15
click at [344, 120] on input "False" at bounding box center [344, 122] width 5 height 4
radio input "true"
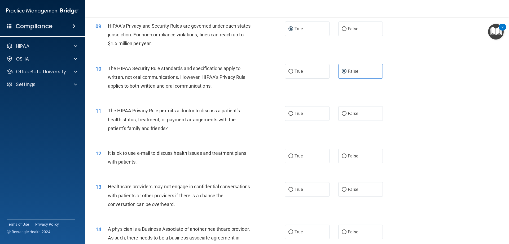
scroll to position [335, 0]
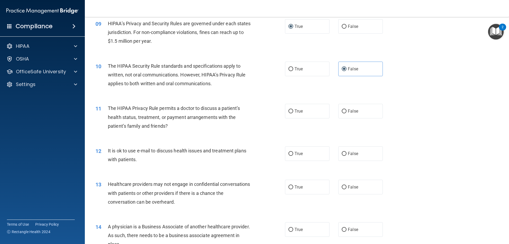
click at [182, 131] on div "11 The HIPAA Privacy Rule permits a doctor to discuss a patient’s health status…" at bounding box center [189, 118] width 205 height 29
click at [174, 125] on div "The HIPAA Privacy Rule permits a doctor to discuss a patient’s health status, t…" at bounding box center [182, 117] width 148 height 27
click at [179, 126] on div "The HIPAA Privacy Rule permits a doctor to discuss a patient’s health status, t…" at bounding box center [182, 117] width 148 height 27
click at [351, 112] on span "False" at bounding box center [353, 110] width 10 height 5
click at [346, 112] on input "False" at bounding box center [344, 111] width 5 height 4
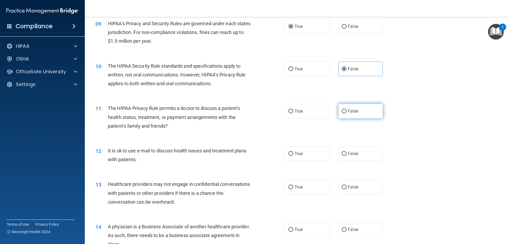
radio input "true"
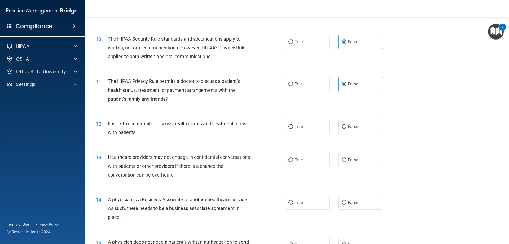
scroll to position [388, 0]
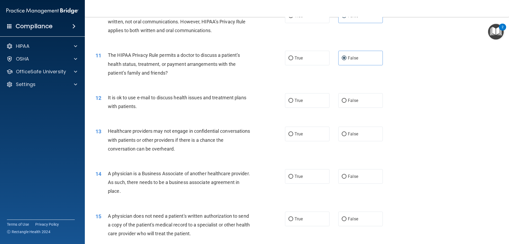
click at [220, 103] on div "It is ok to use e-mail to discuss health issues and treatment plans with patien…" at bounding box center [182, 101] width 148 height 17
click at [348, 100] on span "False" at bounding box center [353, 100] width 10 height 5
click at [346, 100] on input "False" at bounding box center [344, 101] width 5 height 4
radio input "true"
click at [192, 130] on span "Healthcare providers may not engage in confidential conversations with patients…" at bounding box center [179, 139] width 142 height 23
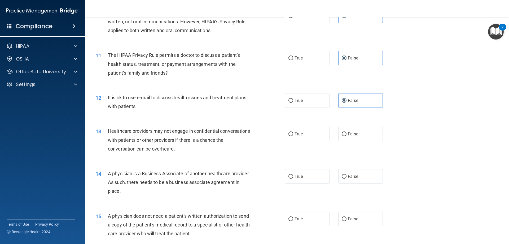
click at [142, 107] on div "It is ok to use e-mail to discuss health issues and treatment plans with patien…" at bounding box center [182, 101] width 148 height 17
click at [172, 151] on div "Healthcare providers may not engage in confidential conversations with patients…" at bounding box center [182, 139] width 148 height 27
click at [192, 143] on div "Healthcare providers may not engage in confidential conversations with patients…" at bounding box center [182, 139] width 148 height 27
click at [185, 138] on span "Healthcare providers may not engage in confidential conversations with patients…" at bounding box center [179, 139] width 142 height 23
click at [215, 149] on div "Healthcare providers may not engage in confidential conversations with patients…" at bounding box center [182, 139] width 148 height 27
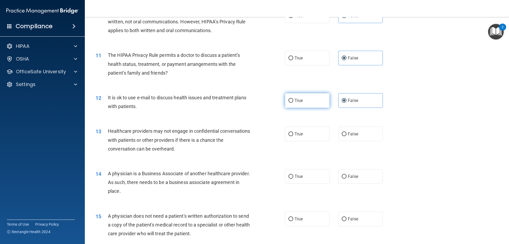
click at [298, 99] on span "True" at bounding box center [298, 100] width 8 height 5
click at [293, 99] on input "True" at bounding box center [290, 101] width 5 height 4
radio input "true"
radio input "false"
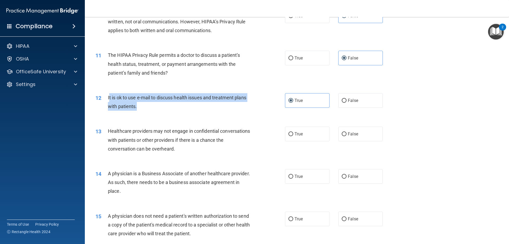
drag, startPoint x: 139, startPoint y: 106, endPoint x: 109, endPoint y: 99, distance: 31.4
click at [109, 99] on div "It is ok to use e-mail to discuss health issues and treatment plans with patien…" at bounding box center [182, 101] width 148 height 17
click at [140, 105] on div "It is ok to use e-mail to discuss health issues and treatment plans with patien…" at bounding box center [182, 101] width 148 height 17
drag, startPoint x: 135, startPoint y: 103, endPoint x: 113, endPoint y: 99, distance: 21.5
click at [107, 95] on div "12 It is ok to use e-mail to discuss health issues and treatment plans with pat…" at bounding box center [189, 103] width 205 height 20
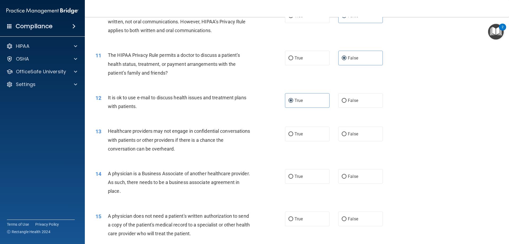
click at [286, 115] on div "12 It is ok to use e-mail to discuss health issues and treatment plans with pat…" at bounding box center [296, 102] width 411 height 33
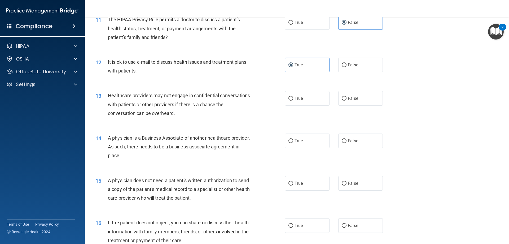
scroll to position [415, 0]
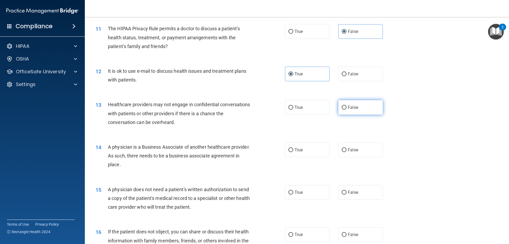
click at [348, 109] on span "False" at bounding box center [353, 107] width 10 height 5
click at [346, 109] on input "False" at bounding box center [344, 107] width 5 height 4
radio input "true"
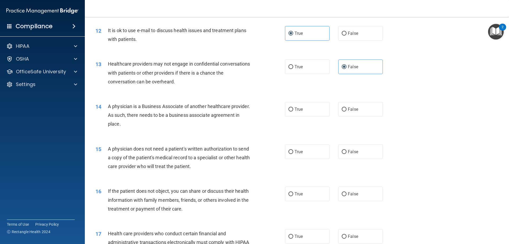
scroll to position [468, 0]
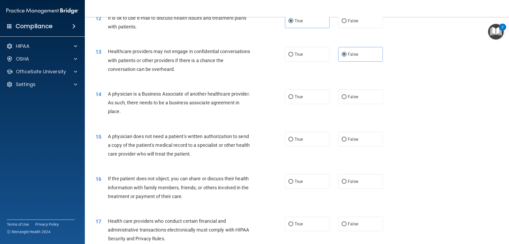
drag, startPoint x: 161, startPoint y: 111, endPoint x: 109, endPoint y: 93, distance: 54.6
click at [109, 93] on div "A physician is a Business Associate of another healthcare provider. As such, th…" at bounding box center [182, 102] width 148 height 27
click at [298, 101] on label "True" at bounding box center [307, 96] width 45 height 15
click at [293, 99] on input "True" at bounding box center [290, 97] width 5 height 4
radio input "true"
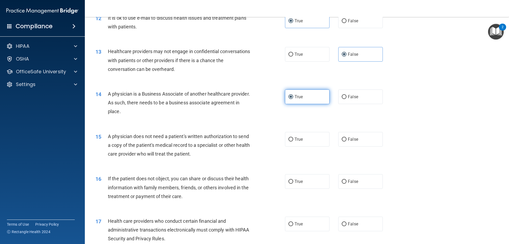
click at [292, 94] on label "True" at bounding box center [307, 96] width 45 height 15
click at [292, 95] on input "True" at bounding box center [290, 97] width 5 height 4
drag, startPoint x: 153, startPoint y: 107, endPoint x: 111, endPoint y: 94, distance: 43.6
click at [108, 93] on div "A physician is a Business Associate of another healthcare provider. As such, th…" at bounding box center [182, 102] width 148 height 27
click at [263, 119] on div "14 A physician is a Business Associate of another healthcare provider. As such,…" at bounding box center [296, 104] width 411 height 42
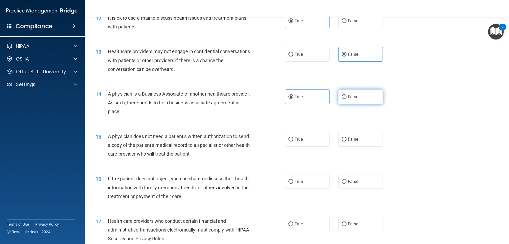
click at [358, 93] on label "False" at bounding box center [360, 96] width 45 height 15
click at [346, 95] on input "False" at bounding box center [344, 97] width 5 height 4
radio input "true"
radio input "false"
click at [351, 139] on span "False" at bounding box center [353, 139] width 10 height 5
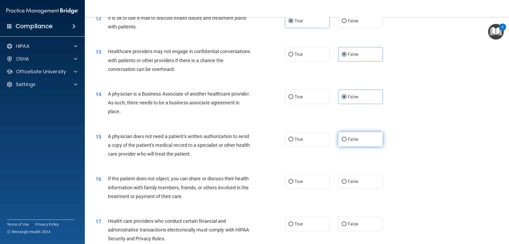
click at [346, 139] on input "False" at bounding box center [344, 139] width 5 height 4
radio input "true"
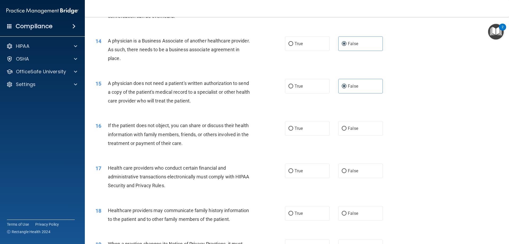
scroll to position [547, 0]
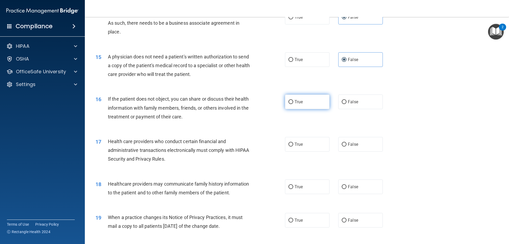
click at [289, 101] on input "True" at bounding box center [290, 102] width 5 height 4
radio input "true"
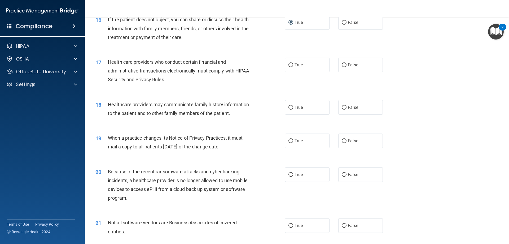
scroll to position [627, 0]
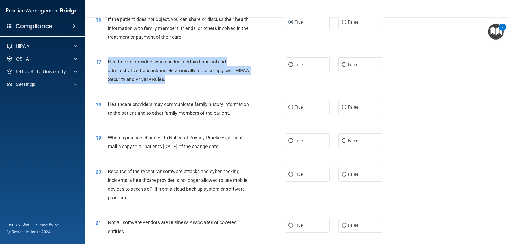
drag, startPoint x: 168, startPoint y: 78, endPoint x: 107, endPoint y: 60, distance: 62.7
click at [107, 60] on div "17 Health care providers who conduct certain financial and administrative trans…" at bounding box center [189, 71] width 205 height 29
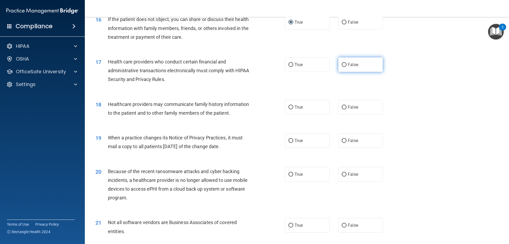
click at [342, 61] on label "False" at bounding box center [360, 64] width 45 height 15
click at [342, 63] on input "False" at bounding box center [344, 65] width 5 height 4
radio input "true"
click at [300, 66] on span "True" at bounding box center [298, 64] width 8 height 5
click at [293, 66] on input "True" at bounding box center [290, 65] width 5 height 4
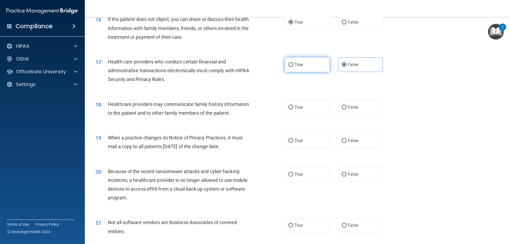
radio input "true"
radio input "false"
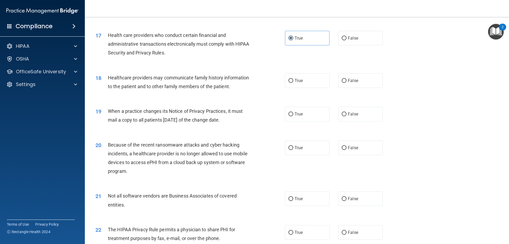
scroll to position [680, 0]
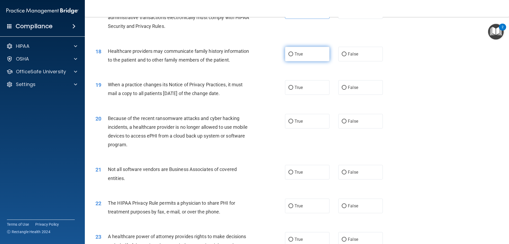
click at [294, 53] on span "True" at bounding box center [298, 53] width 8 height 5
click at [293, 53] on input "True" at bounding box center [290, 54] width 5 height 4
radio input "true"
click at [295, 88] on span "True" at bounding box center [298, 87] width 8 height 5
click at [293, 88] on input "True" at bounding box center [290, 88] width 5 height 4
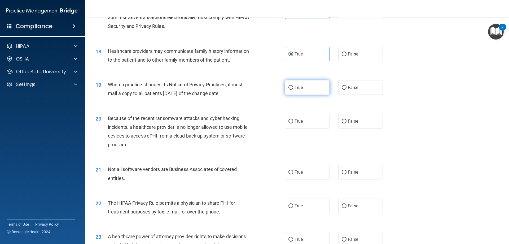
radio input "true"
drag, startPoint x: 243, startPoint y: 93, endPoint x: 108, endPoint y: 82, distance: 135.6
click at [108, 82] on div "When a practice changes its Notice of Privacy Practices, it must mail a copy to…" at bounding box center [182, 88] width 148 height 17
click at [353, 87] on span "False" at bounding box center [353, 87] width 10 height 5
click at [346, 87] on input "False" at bounding box center [344, 88] width 5 height 4
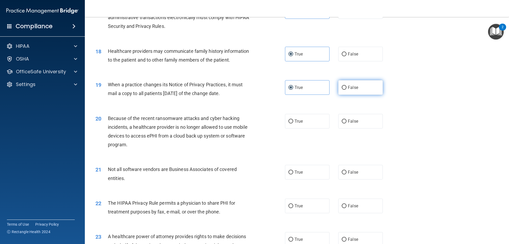
radio input "true"
radio input "false"
click at [356, 123] on label "False" at bounding box center [360, 121] width 45 height 15
click at [346, 123] on input "False" at bounding box center [344, 121] width 5 height 4
radio input "true"
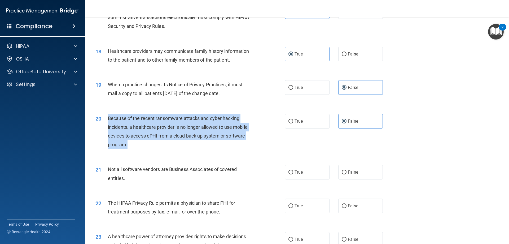
drag, startPoint x: 125, startPoint y: 142, endPoint x: 107, endPoint y: 118, distance: 30.1
click at [107, 118] on div "20 Because of the recent ransomware attacks and cyber hacking incidents, a heal…" at bounding box center [189, 133] width 205 height 38
click at [234, 134] on span "Because of the recent ransomware attacks and cyber hacking incidents, a healthc…" at bounding box center [178, 131] width 140 height 32
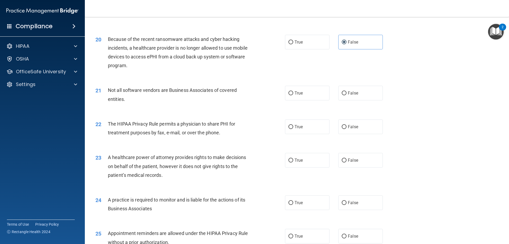
scroll to position [759, 0]
click at [210, 97] on div "Not all software vendors are Business Associates of covered entities." at bounding box center [182, 93] width 148 height 17
click at [303, 38] on label "True" at bounding box center [307, 41] width 45 height 15
click at [293, 40] on input "True" at bounding box center [290, 42] width 5 height 4
radio input "true"
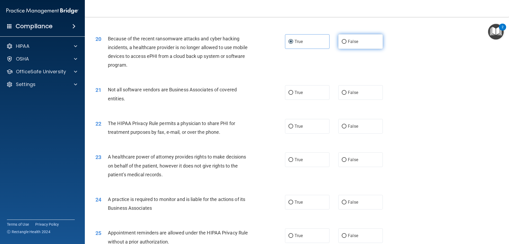
click at [348, 40] on span "False" at bounding box center [353, 41] width 10 height 5
click at [345, 40] on input "False" at bounding box center [344, 42] width 5 height 4
radio input "true"
radio input "false"
click at [298, 93] on span "True" at bounding box center [298, 92] width 8 height 5
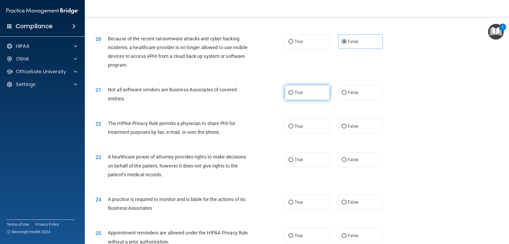
click at [293, 93] on input "True" at bounding box center [290, 93] width 5 height 4
radio input "true"
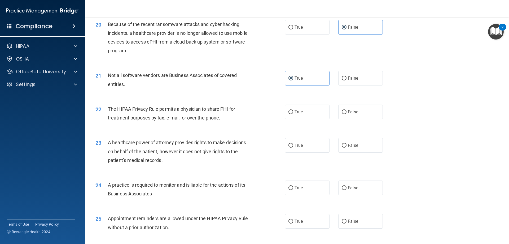
scroll to position [812, 0]
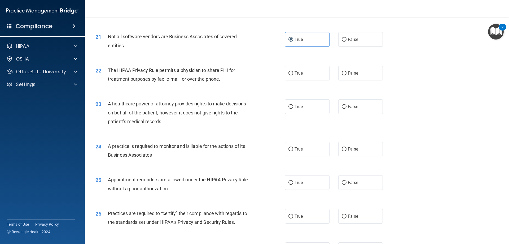
click at [186, 112] on span "A healthcare power of attorney provides rights to make decisions on behalf of t…" at bounding box center [177, 112] width 138 height 23
click at [290, 73] on input "True" at bounding box center [290, 73] width 5 height 4
radio input "true"
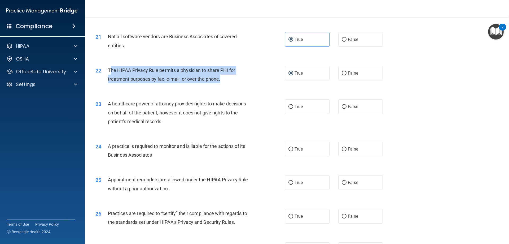
drag, startPoint x: 231, startPoint y: 82, endPoint x: 109, endPoint y: 69, distance: 122.8
click at [109, 69] on div "The HIPAA Privacy Rule permits a physician to share PHI for treatment purposes …" at bounding box center [182, 74] width 148 height 17
click at [112, 69] on span "The HIPAA Privacy Rule permits a physician to share PHI for treatment purposes …" at bounding box center [171, 74] width 127 height 14
drag, startPoint x: 108, startPoint y: 69, endPoint x: 228, endPoint y: 82, distance: 120.8
click at [228, 82] on div "The HIPAA Privacy Rule permits a physician to share PHI for treatment purposes …" at bounding box center [182, 74] width 148 height 17
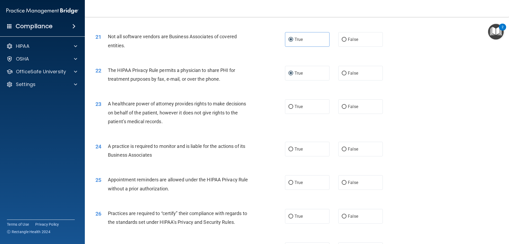
click at [163, 131] on div "23 A healthcare power of attorney provides rights to make decisions on behalf o…" at bounding box center [296, 114] width 411 height 42
click at [302, 106] on label "True" at bounding box center [307, 106] width 45 height 15
click at [293, 106] on input "True" at bounding box center [290, 107] width 5 height 4
radio input "true"
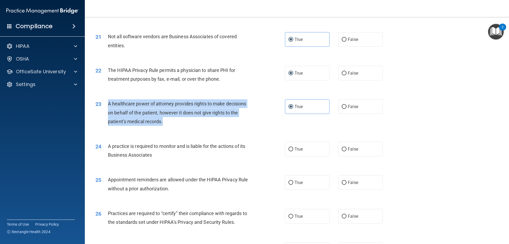
drag, startPoint x: 176, startPoint y: 122, endPoint x: 102, endPoint y: 103, distance: 76.8
click at [102, 103] on div "23 A healthcare power of attorney provides rights to make decisions on behalf o…" at bounding box center [189, 113] width 205 height 29
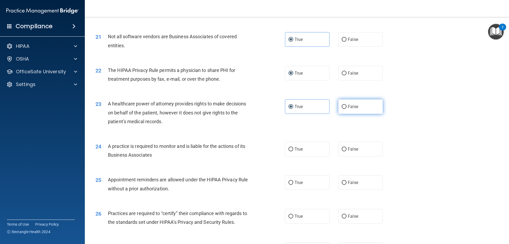
click at [348, 105] on span "False" at bounding box center [353, 106] width 10 height 5
click at [346, 105] on input "False" at bounding box center [344, 107] width 5 height 4
radio input "true"
radio input "false"
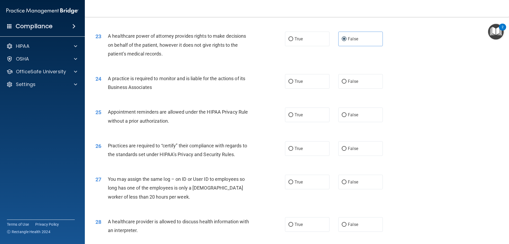
scroll to position [892, 0]
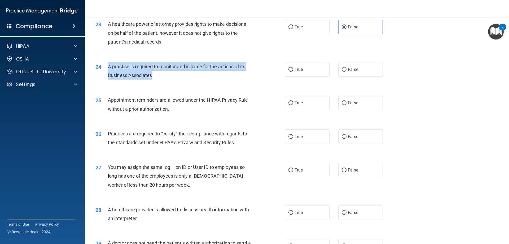
drag, startPoint x: 153, startPoint y: 74, endPoint x: 108, endPoint y: 65, distance: 46.3
click at [108, 65] on div "A practice is required to monitor and is liable for the actions of its Business…" at bounding box center [182, 70] width 148 height 17
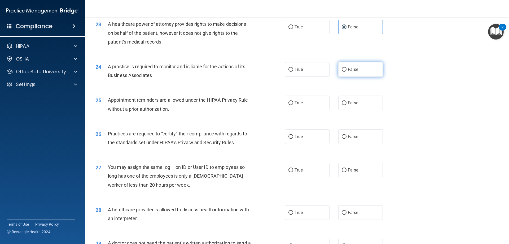
click at [343, 66] on label "False" at bounding box center [360, 69] width 45 height 15
click at [343, 68] on input "False" at bounding box center [344, 70] width 5 height 4
radio input "true"
click at [247, 153] on div "26 Practices are required to “certify” their compliance with regards to the sta…" at bounding box center [296, 138] width 411 height 33
click at [290, 101] on input "True" at bounding box center [290, 103] width 5 height 4
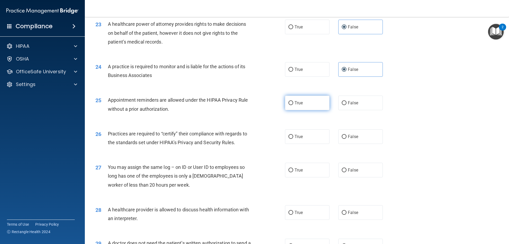
radio input "true"
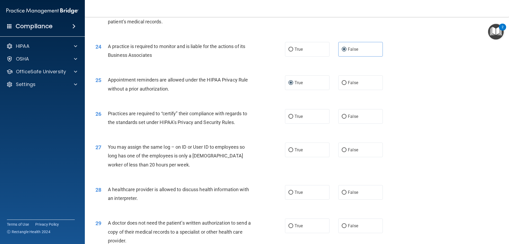
scroll to position [911, 0]
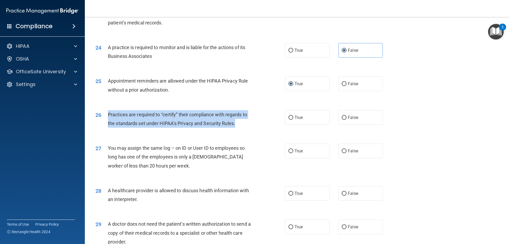
drag, startPoint x: 245, startPoint y: 124, endPoint x: 107, endPoint y: 116, distance: 138.6
click at [107, 116] on div "26 Practices are required to “certify” their compliance with regards to the sta…" at bounding box center [189, 120] width 205 height 20
click at [288, 116] on input "True" at bounding box center [290, 118] width 5 height 4
radio input "true"
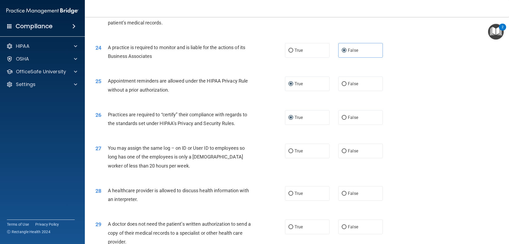
click at [243, 157] on span "You may assign the same log – on ID or User ID to employees so long has one of …" at bounding box center [176, 156] width 137 height 23
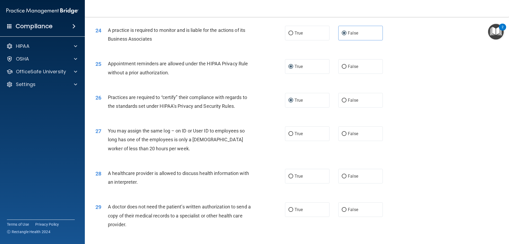
scroll to position [937, 0]
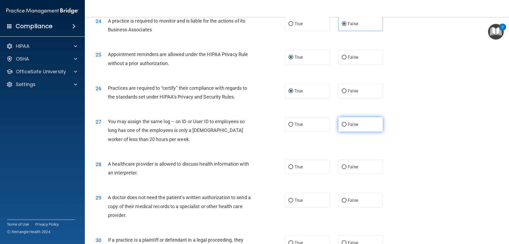
click at [349, 122] on span "False" at bounding box center [353, 124] width 10 height 5
click at [346, 122] on input "False" at bounding box center [344, 124] width 5 height 4
radio input "true"
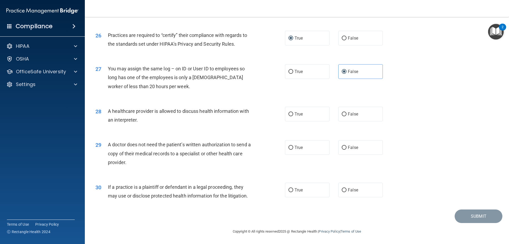
scroll to position [990, 0]
click at [290, 112] on input "True" at bounding box center [290, 114] width 5 height 4
radio input "true"
click at [300, 145] on span "True" at bounding box center [298, 146] width 8 height 5
click at [293, 145] on input "True" at bounding box center [290, 147] width 5 height 4
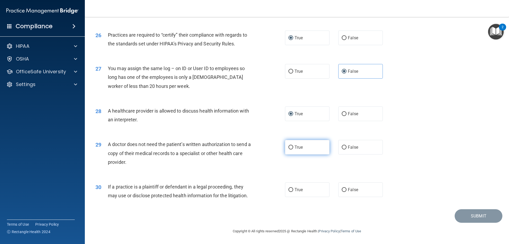
radio input "true"
click at [294, 188] on span "True" at bounding box center [298, 189] width 8 height 5
click at [293, 188] on input "True" at bounding box center [290, 190] width 5 height 4
radio input "true"
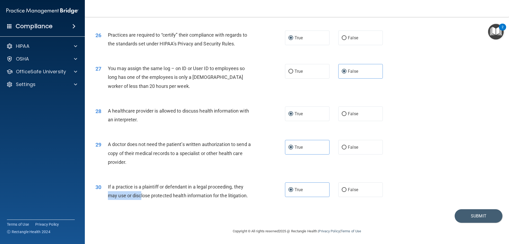
drag, startPoint x: 261, startPoint y: 191, endPoint x: 141, endPoint y: 191, distance: 120.1
click at [141, 191] on div "30 If a practice is a plaintiff or defendant in a legal proceeding, they may us…" at bounding box center [189, 192] width 205 height 20
click at [144, 185] on span "If a practice is a plaintiff or defendant in a legal proceeding, they may use o…" at bounding box center [178, 191] width 140 height 14
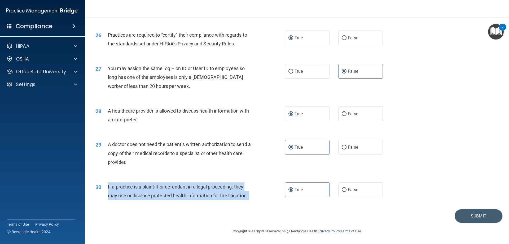
click at [144, 185] on span "If a practice is a plaintiff or defendant in a legal proceeding, they may use o…" at bounding box center [178, 191] width 140 height 14
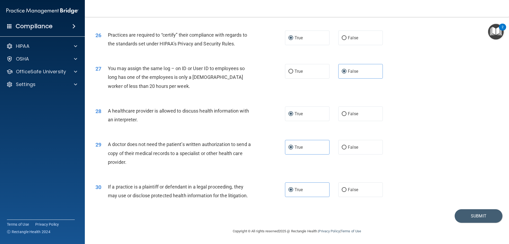
click at [325, 210] on div "Submit" at bounding box center [296, 216] width 411 height 14
click at [471, 222] on footer "Copyright © All rights reserved 2025 @ Rectangle Health | Privacy Policy | Term…" at bounding box center [296, 230] width 403 height 16
click at [470, 216] on button "Submit" at bounding box center [479, 216] width 48 height 14
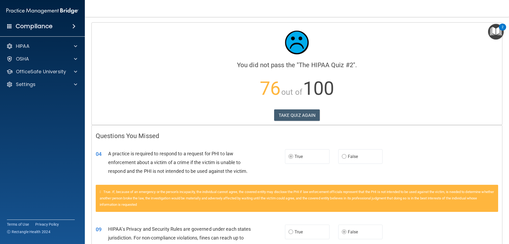
drag, startPoint x: 283, startPoint y: 113, endPoint x: 363, endPoint y: 91, distance: 83.1
click at [363, 91] on p "76 out of 100" at bounding box center [297, 88] width 402 height 34
drag, startPoint x: 309, startPoint y: 115, endPoint x: 388, endPoint y: 93, distance: 81.4
click at [388, 93] on p "76 out of 100" at bounding box center [297, 88] width 402 height 34
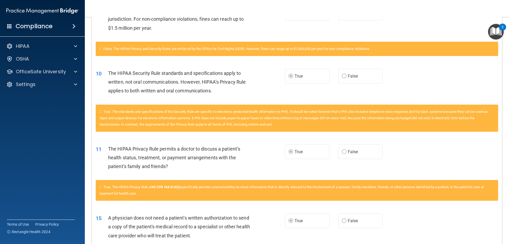
scroll to position [152, 0]
